Goal: Navigation & Orientation: Find specific page/section

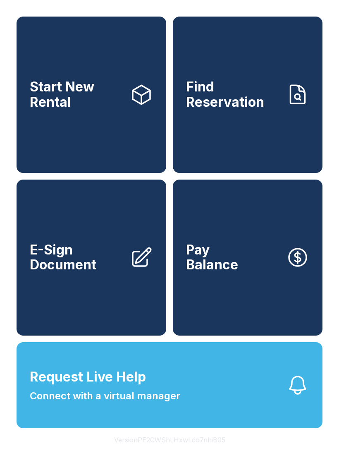
click at [292, 98] on icon at bounding box center [297, 94] width 23 height 23
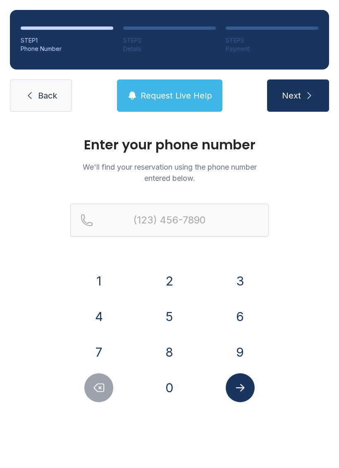
click at [50, 94] on span "Back" at bounding box center [47, 96] width 19 height 12
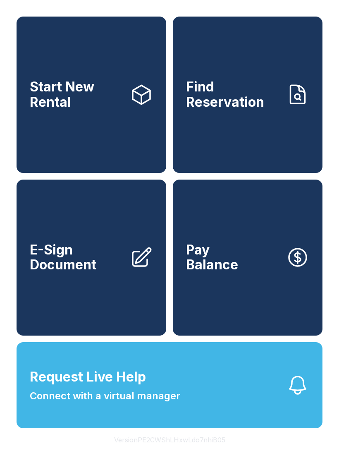
click at [136, 246] on link "E-Sign Document" at bounding box center [92, 258] width 150 height 156
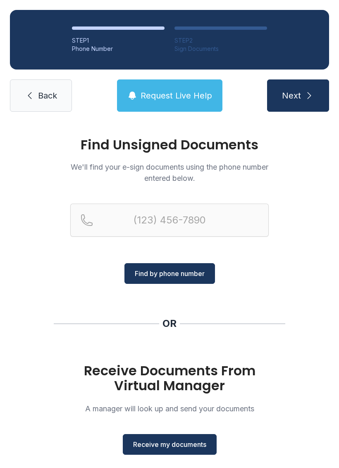
click at [59, 92] on link "Back" at bounding box center [41, 95] width 62 height 32
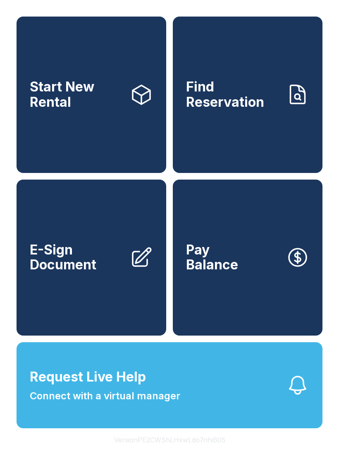
click at [260, 253] on link "Pay Balance" at bounding box center [248, 258] width 150 height 156
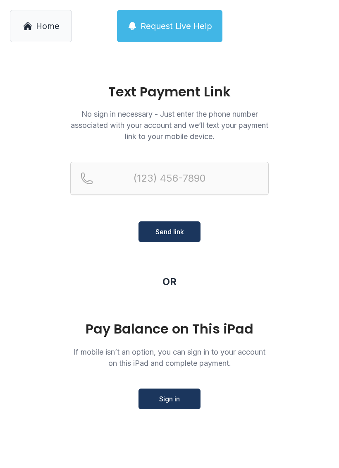
click at [50, 29] on span "Home" at bounding box center [48, 26] width 24 height 12
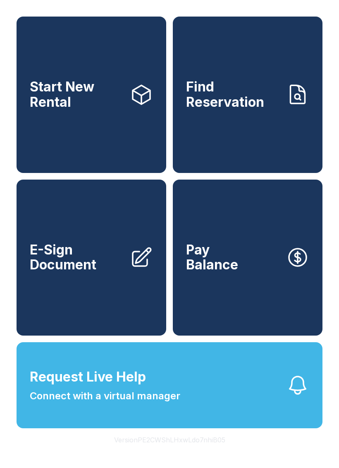
click at [324, 6] on div "Start New Rental Find Reservation E-Sign Document Pay Balance Request Live Help…" at bounding box center [169, 234] width 339 height 468
